Goal: Task Accomplishment & Management: Manage account settings

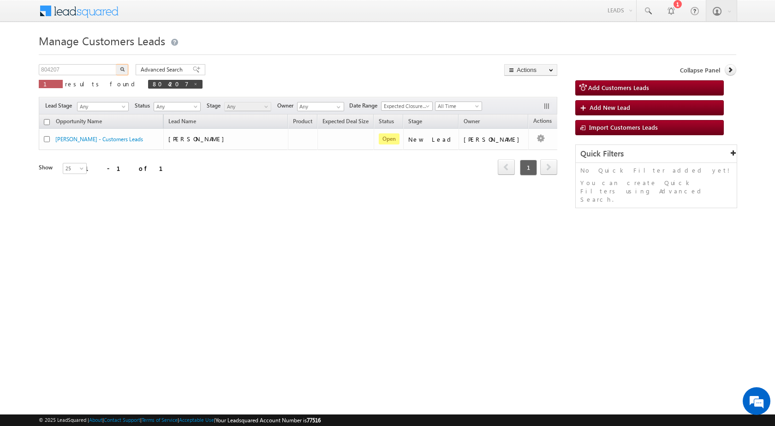
click at [23, 76] on body "Menu [PERSON_NAME] sitar a6@ks erve." at bounding box center [387, 131] width 775 height 262
type input "804091"
click at [116, 64] on button "button" at bounding box center [122, 69] width 12 height 11
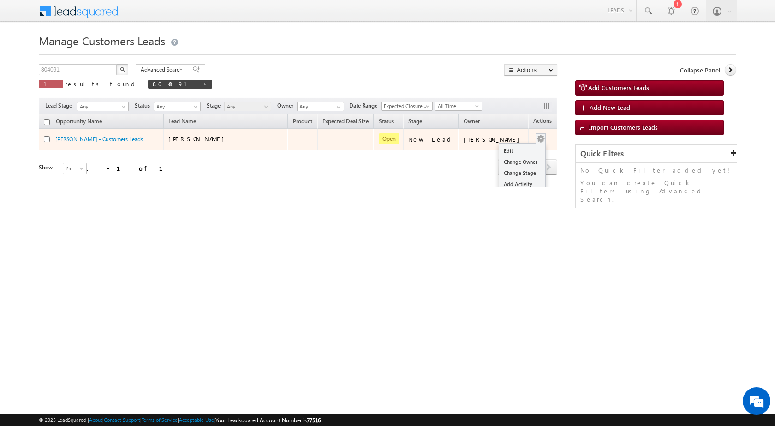
click at [536, 141] on button "button" at bounding box center [540, 138] width 9 height 9
click at [511, 152] on link "Edit" at bounding box center [522, 150] width 46 height 11
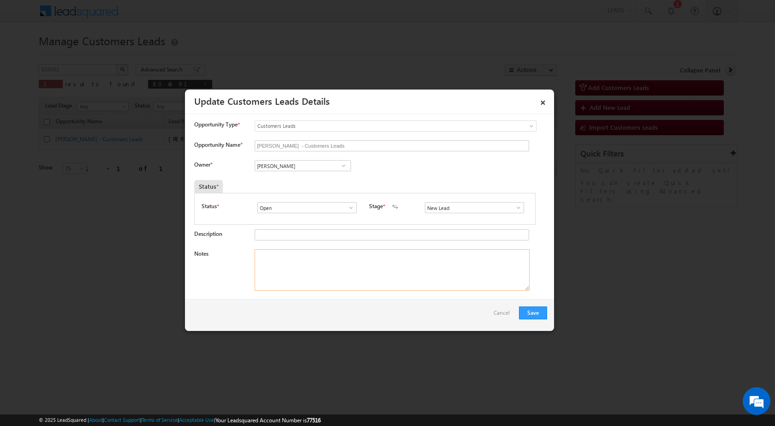
click at [332, 263] on textarea "Notes" at bounding box center [392, 270] width 275 height 42
paste textarea "804091 / [PERSON_NAME] / 8052999444 / CONSTRUCTION / OWNER HIMSELF / 208017 TO …"
type textarea "804091 / [PERSON_NAME] / 8052999444 / CONSTRUCTION / OWNER HIMSELF / 208017 TO …"
click at [340, 174] on div "Owner * Vikas Halwai Vikas Halwai Vikas Halwai" at bounding box center [370, 167] width 353 height 15
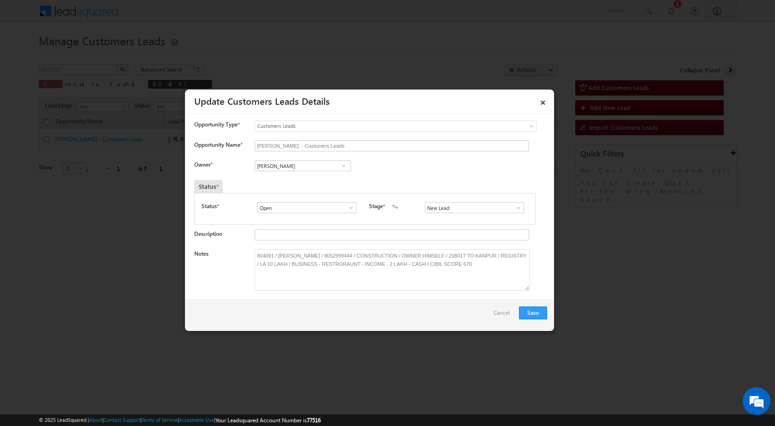
click at [341, 168] on span at bounding box center [343, 165] width 9 height 7
click at [309, 203] on span "[PERSON_NAME][EMAIL_ADDRESS][DOMAIN_NAME]" at bounding box center [299, 200] width 83 height 7
type input "[PERSON_NAME]"
click at [531, 314] on button "Save" at bounding box center [533, 312] width 28 height 13
